Goal: Information Seeking & Learning: Check status

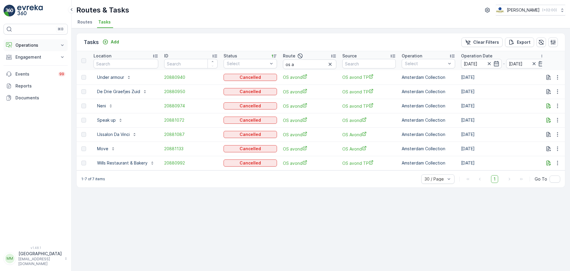
click at [45, 41] on button "Operations" at bounding box center [36, 45] width 64 height 12
click at [26, 71] on p "Routes & Tasks" at bounding box center [30, 72] width 31 height 6
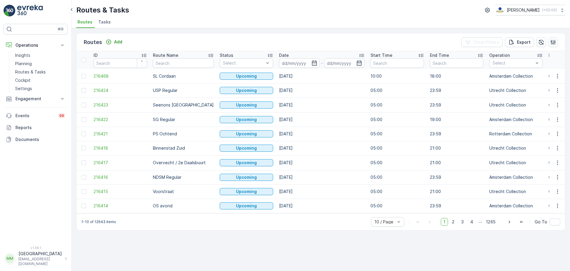
click at [101, 22] on span "Tasks" at bounding box center [104, 22] width 12 height 6
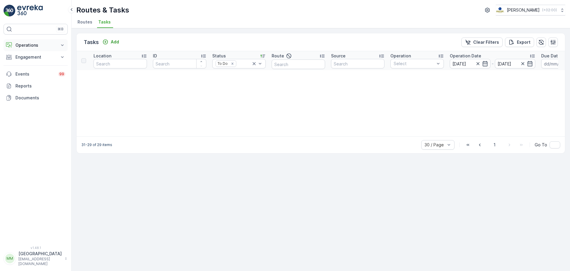
click at [36, 42] on button "Operations" at bounding box center [36, 45] width 64 height 12
click at [35, 74] on p "Routes & Tasks" at bounding box center [30, 72] width 31 height 6
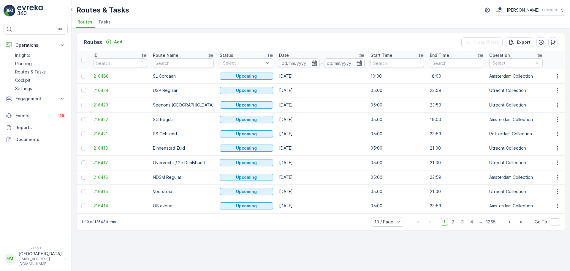
click at [109, 21] on span "Tasks" at bounding box center [104, 22] width 12 height 6
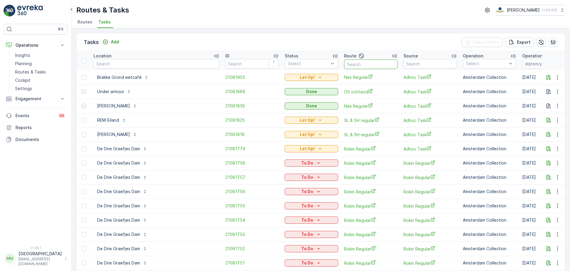
click at [344, 61] on input "text" at bounding box center [370, 64] width 53 height 10
type input "voor"
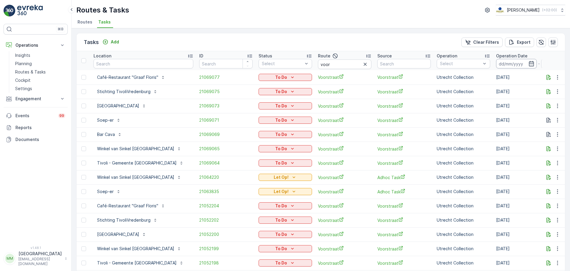
click at [496, 64] on input at bounding box center [516, 64] width 41 height 10
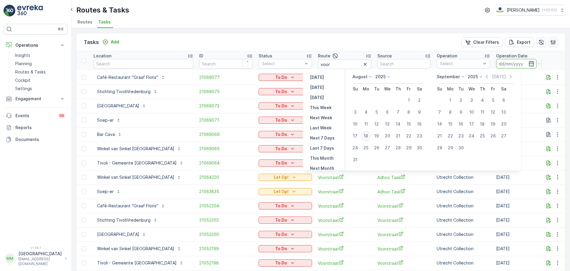
click at [369, 137] on div "18" at bounding box center [366, 136] width 10 height 10
type input "18.08.2025"
click at [369, 137] on div "18" at bounding box center [366, 136] width 10 height 10
type input "18.08.2025"
